Goal: Information Seeking & Learning: Learn about a topic

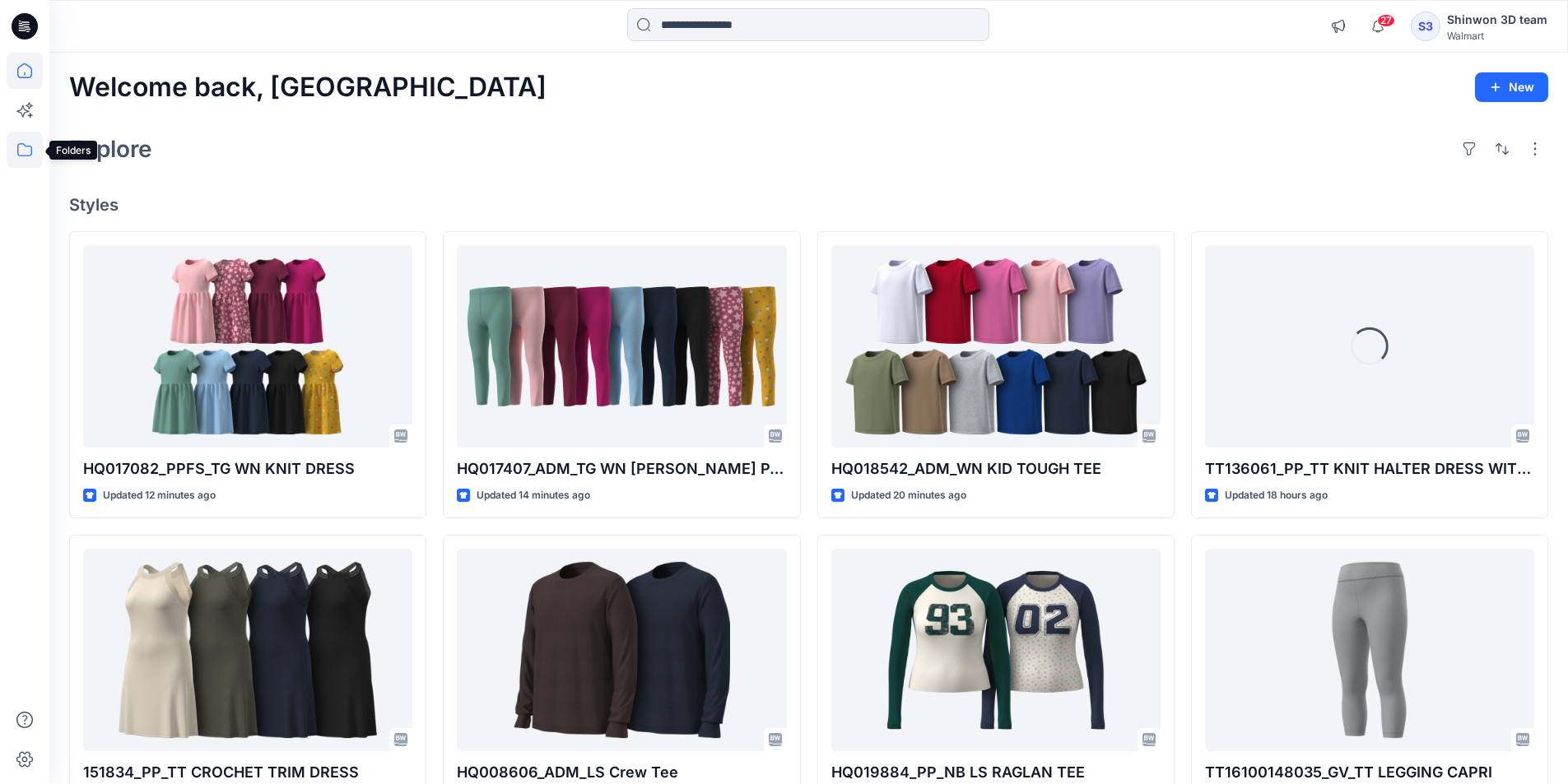
click at [34, 162] on icon at bounding box center [25, 150] width 36 height 36
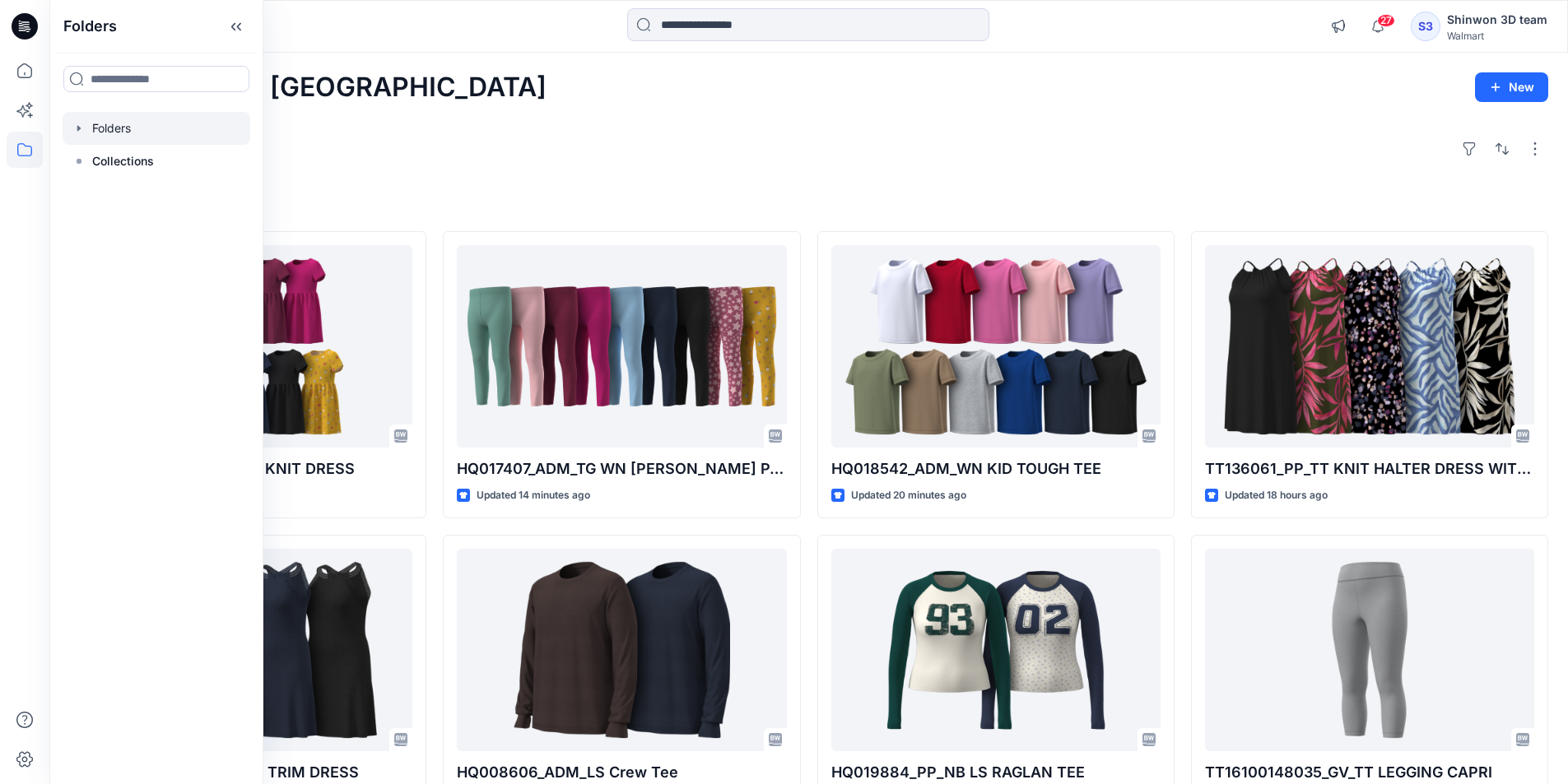
click at [130, 128] on div at bounding box center [156, 128] width 187 height 33
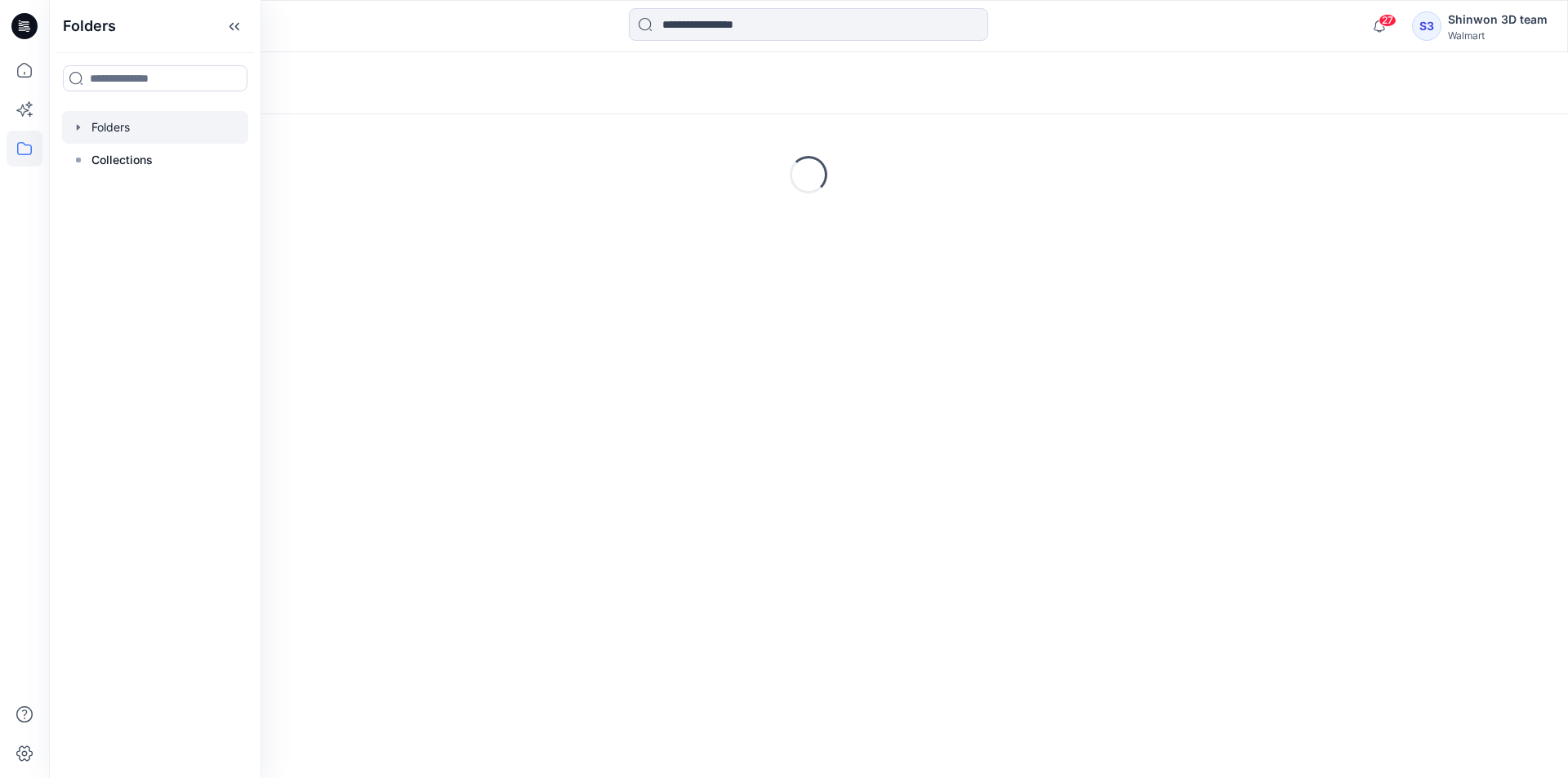
click at [515, 99] on div "Folders" at bounding box center [808, 83] width 1519 height 62
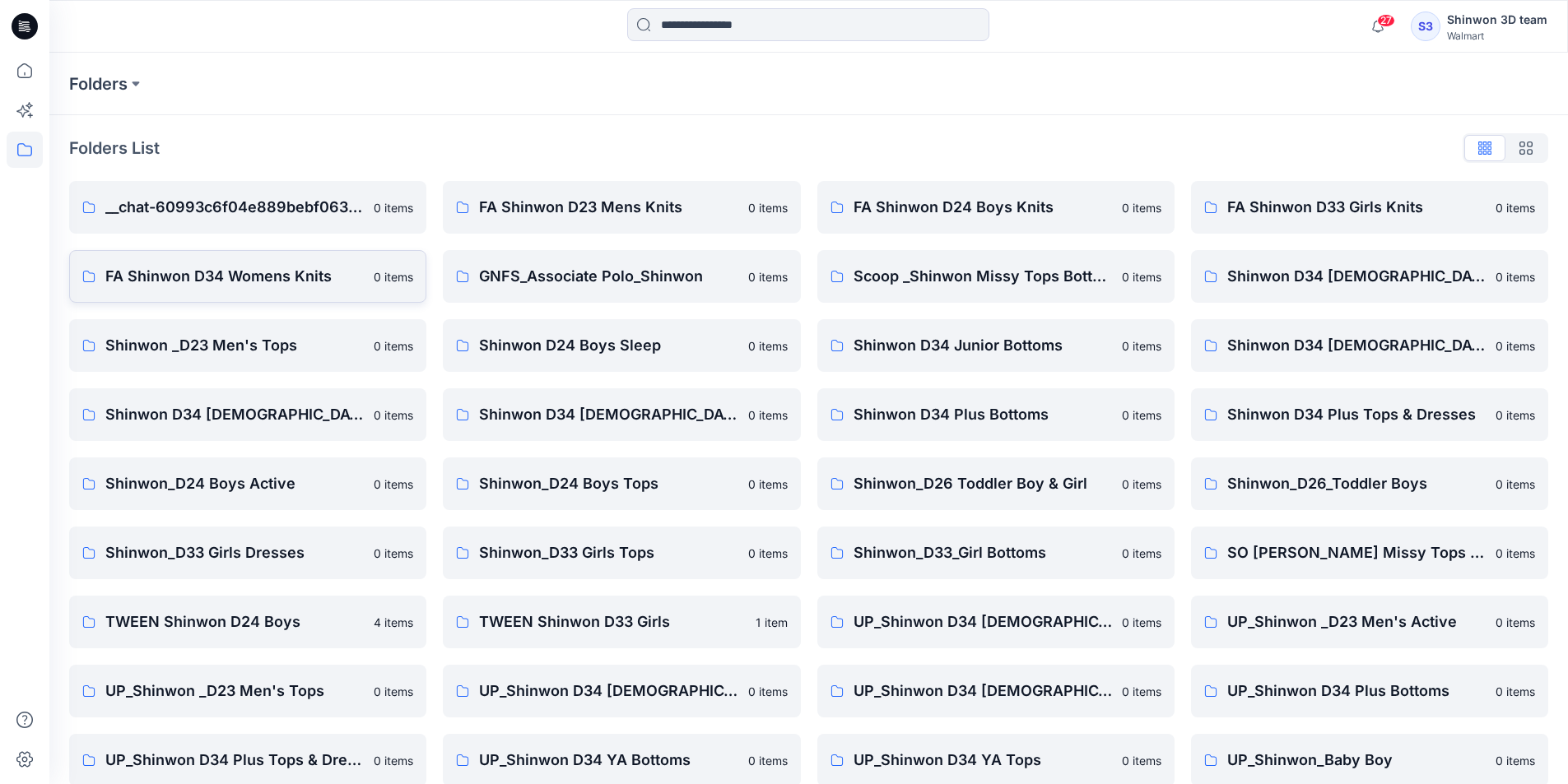
click at [343, 292] on link "FA Shinwon D34 Womens Knits 0 items" at bounding box center [248, 277] width 357 height 53
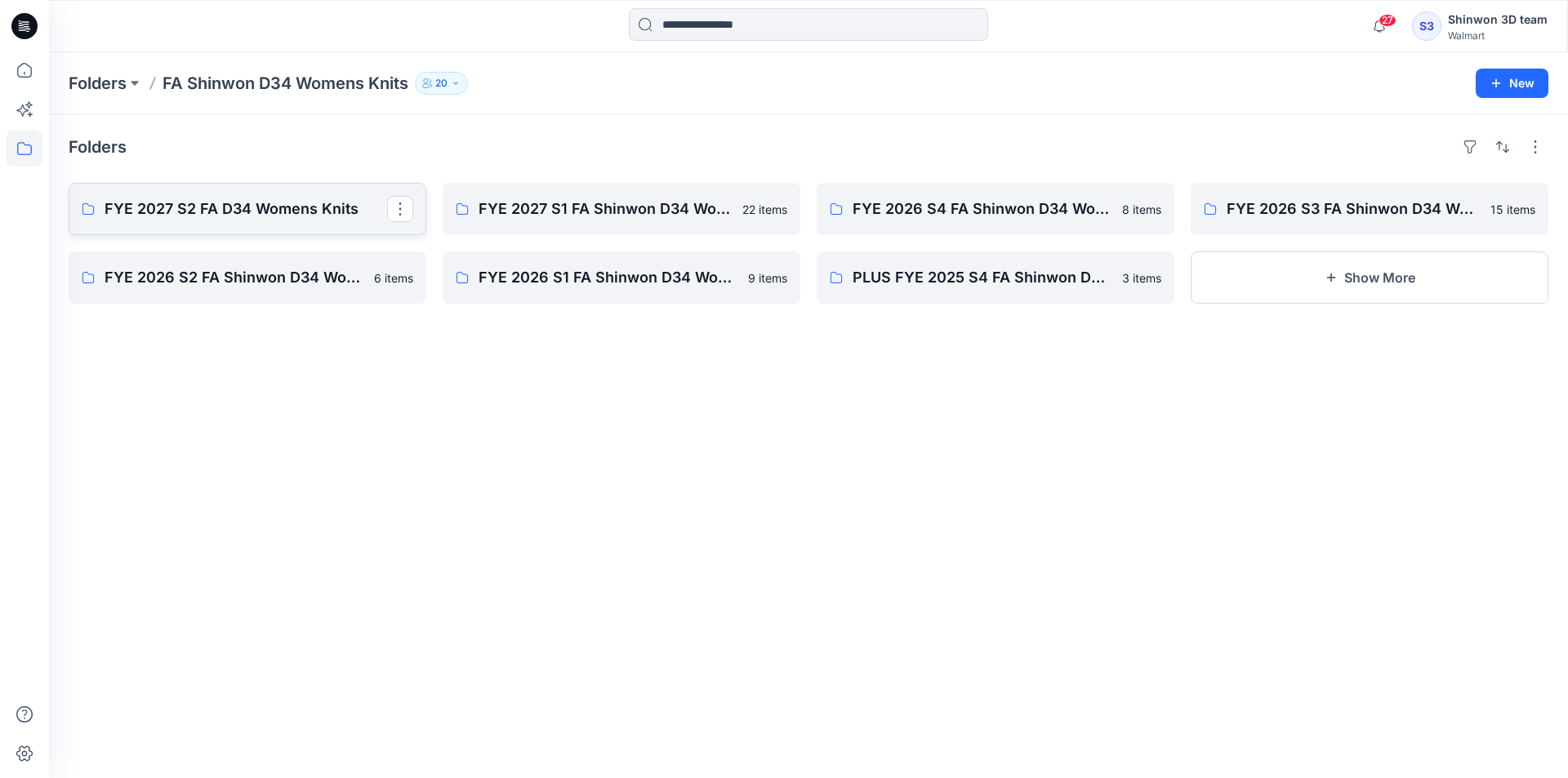
click at [207, 200] on p "FYE 2027 S2 FA D34 Womens Knits" at bounding box center [245, 209] width 282 height 23
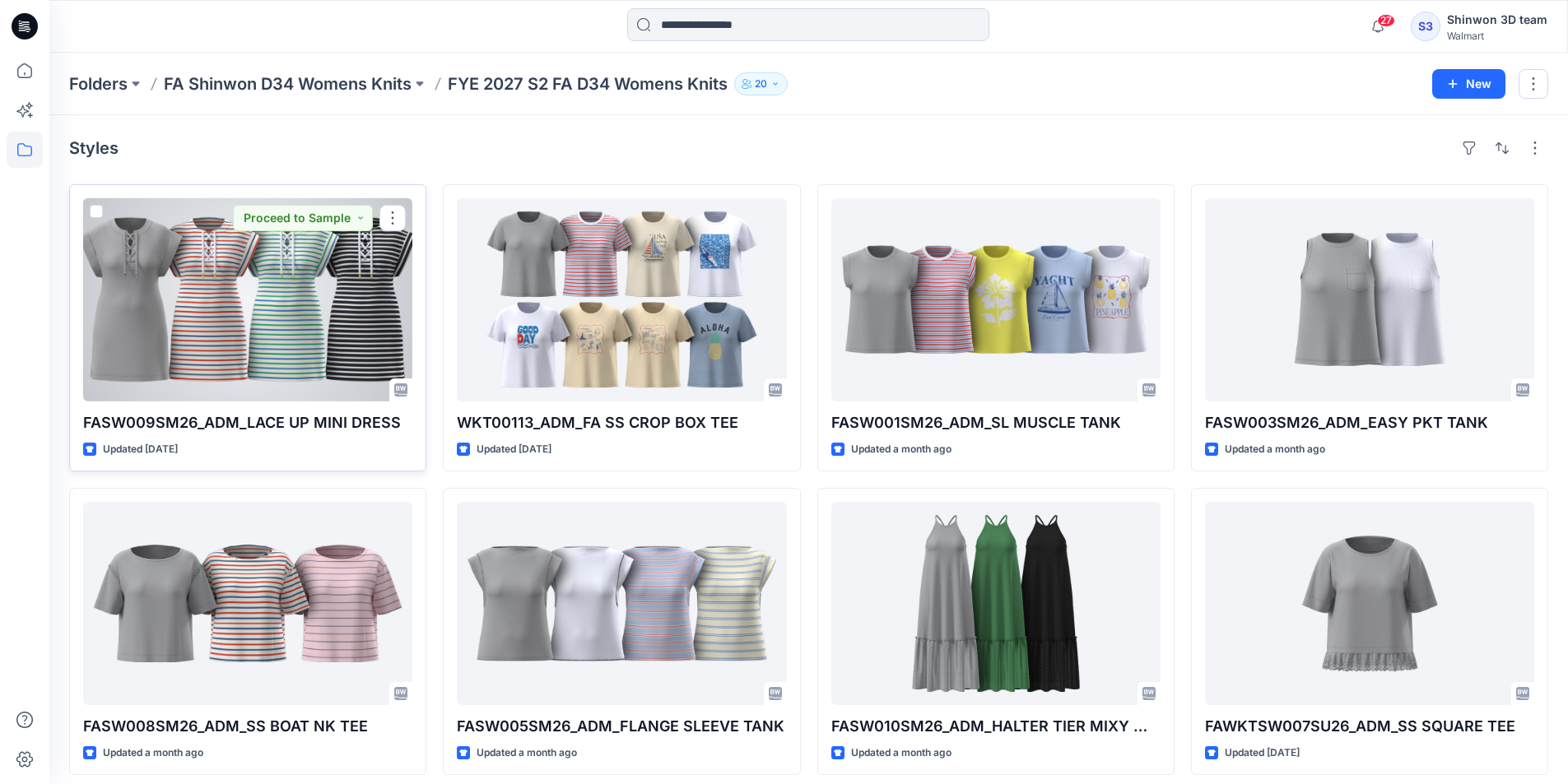
click at [326, 325] on div at bounding box center [248, 300] width 330 height 203
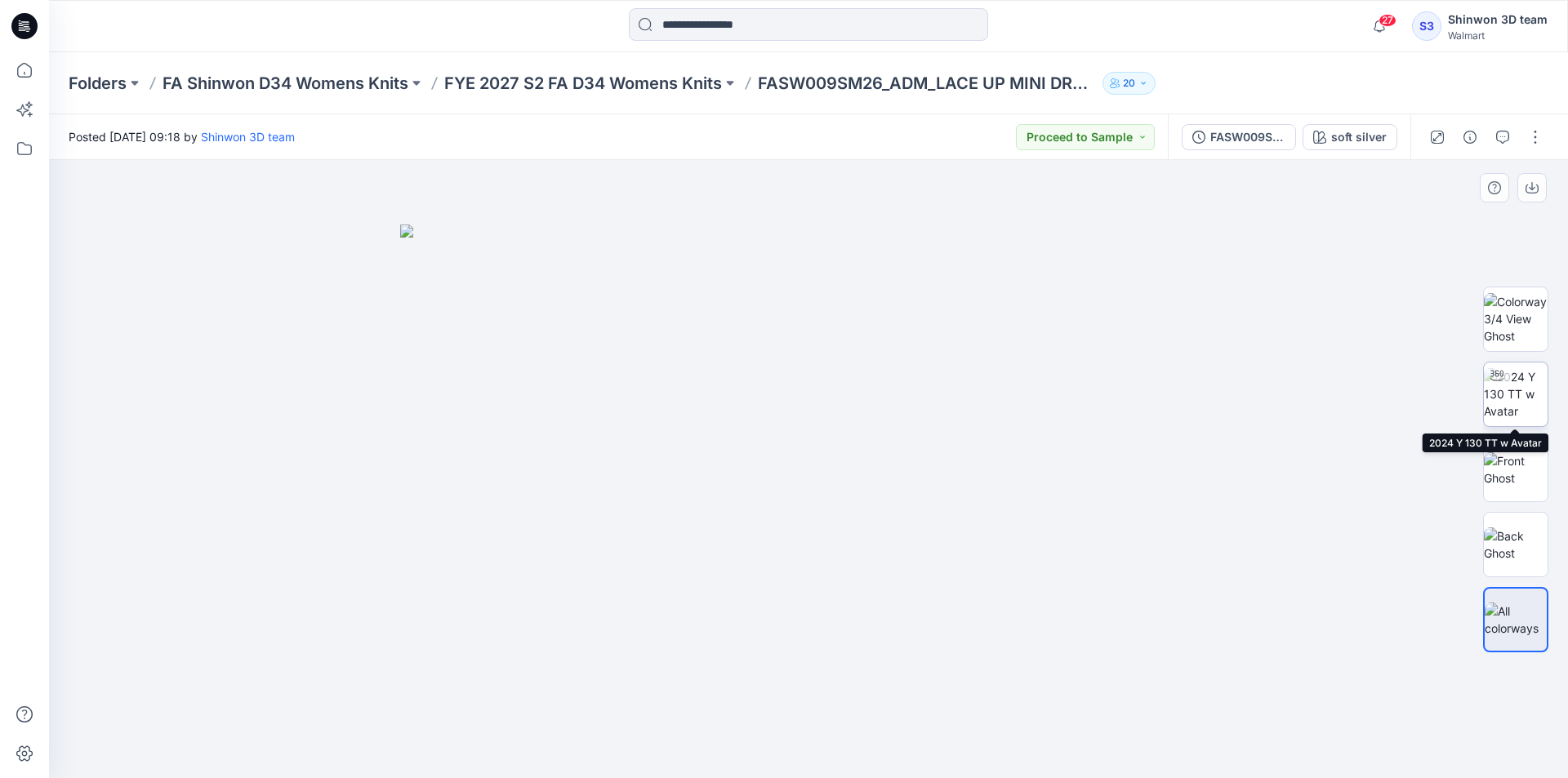
click at [1522, 410] on img at bounding box center [1516, 394] width 64 height 52
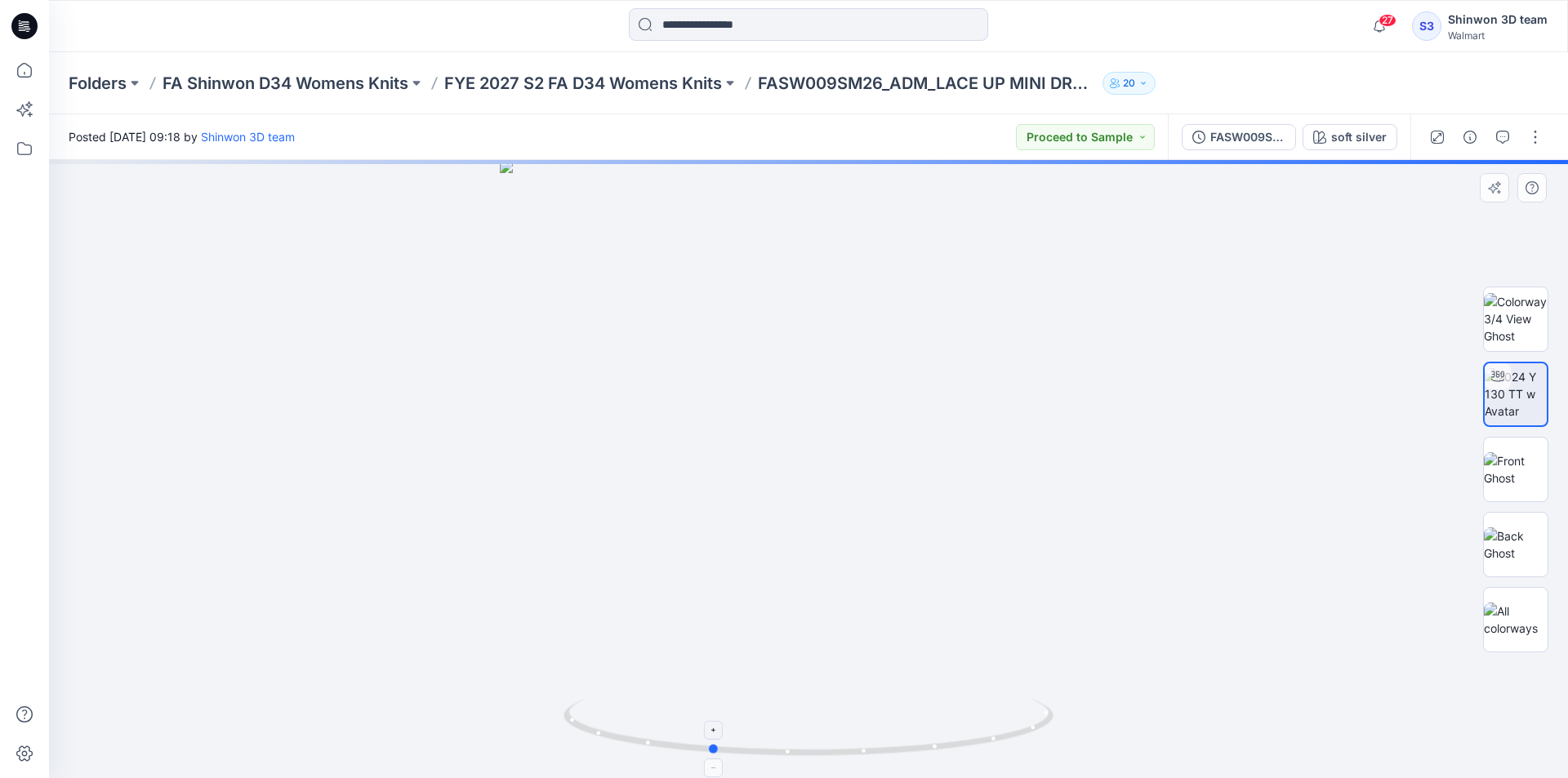
drag, startPoint x: 935, startPoint y: 726, endPoint x: 834, endPoint y: 730, distance: 101.1
click at [834, 730] on icon at bounding box center [811, 729] width 494 height 61
click at [1491, 460] on img at bounding box center [1516, 470] width 64 height 34
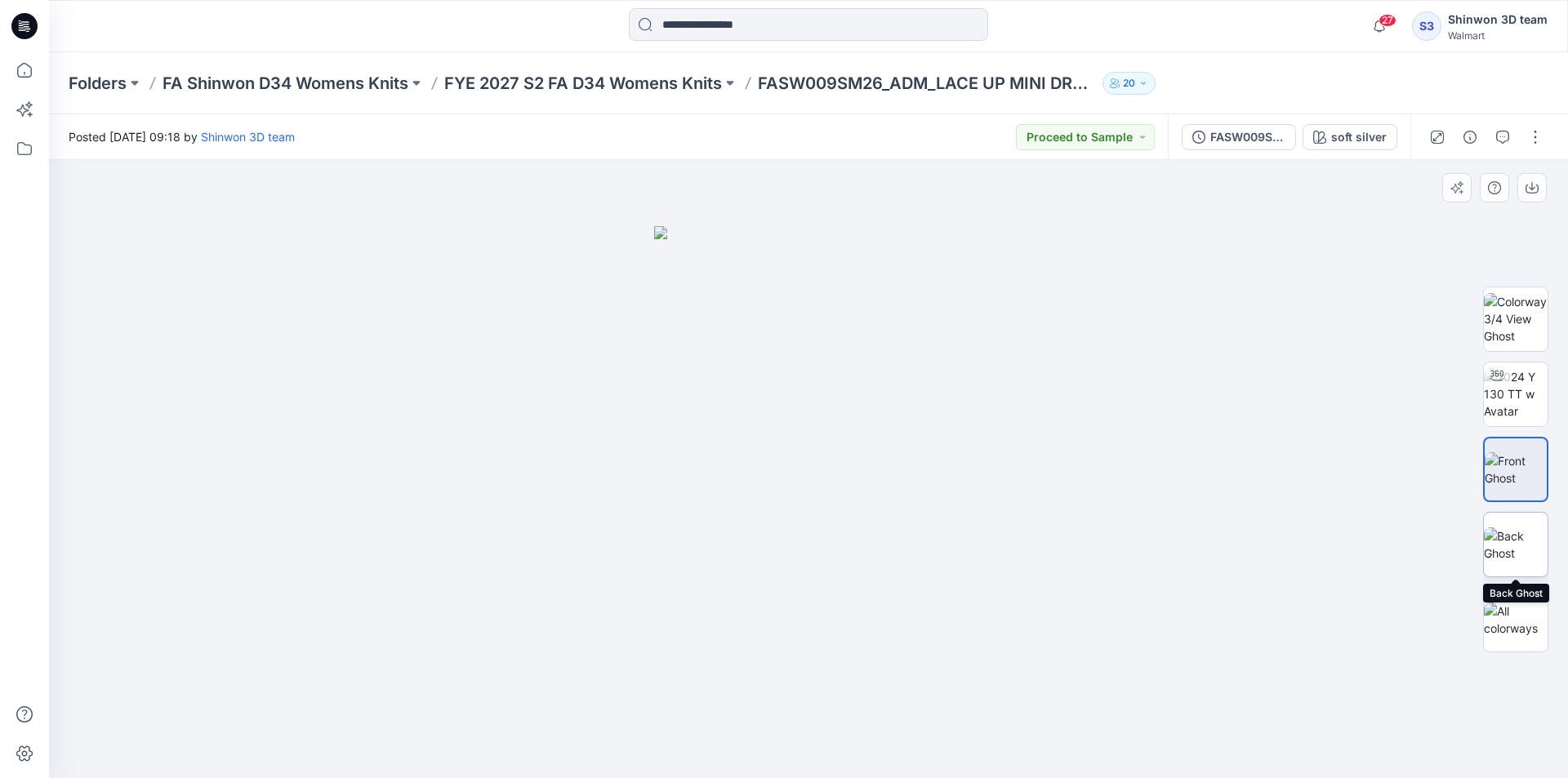
click at [1486, 535] on img at bounding box center [1516, 545] width 64 height 34
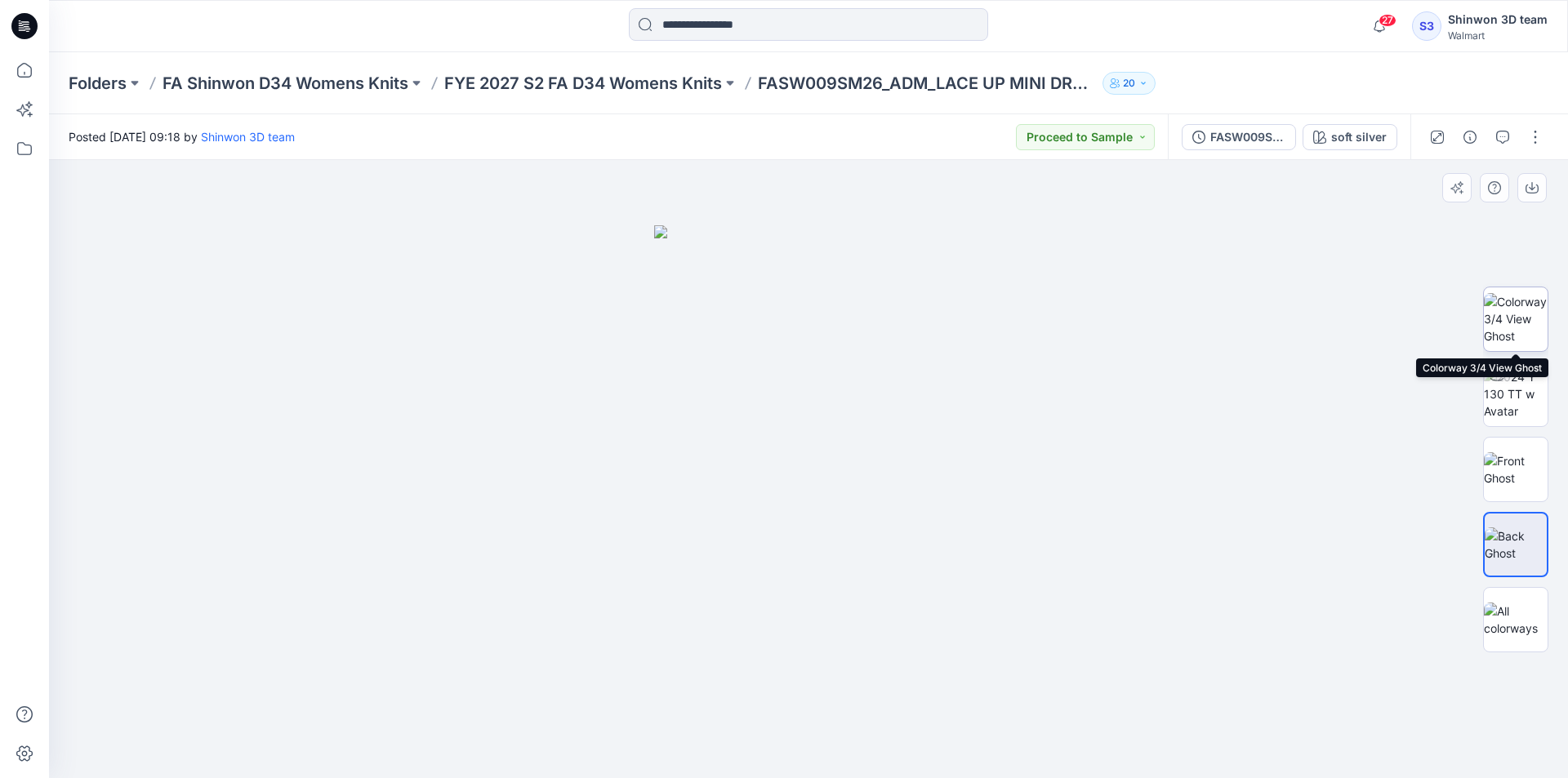
click at [1516, 336] on img at bounding box center [1516, 319] width 64 height 52
